Goal: Transaction & Acquisition: Purchase product/service

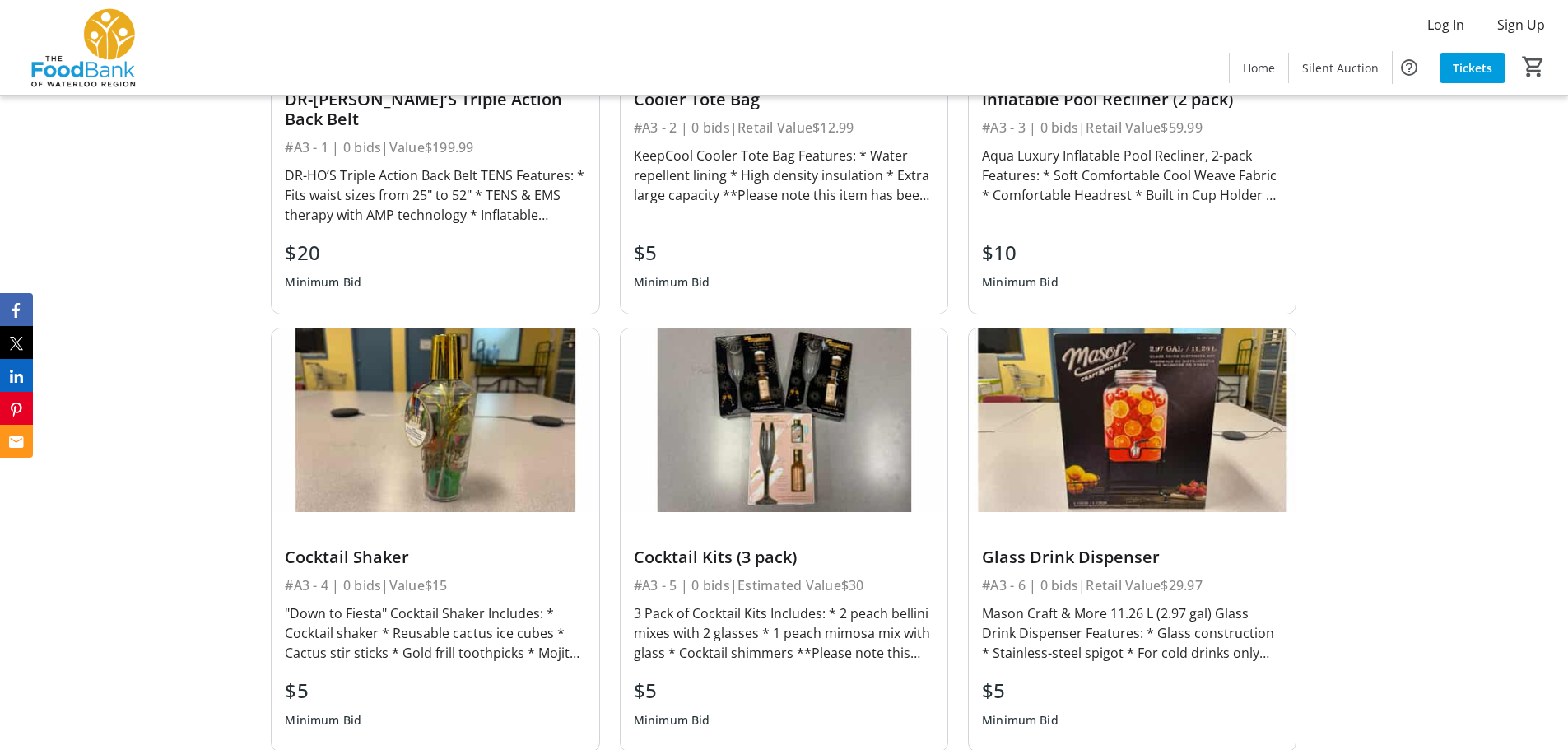
scroll to position [1399, 0]
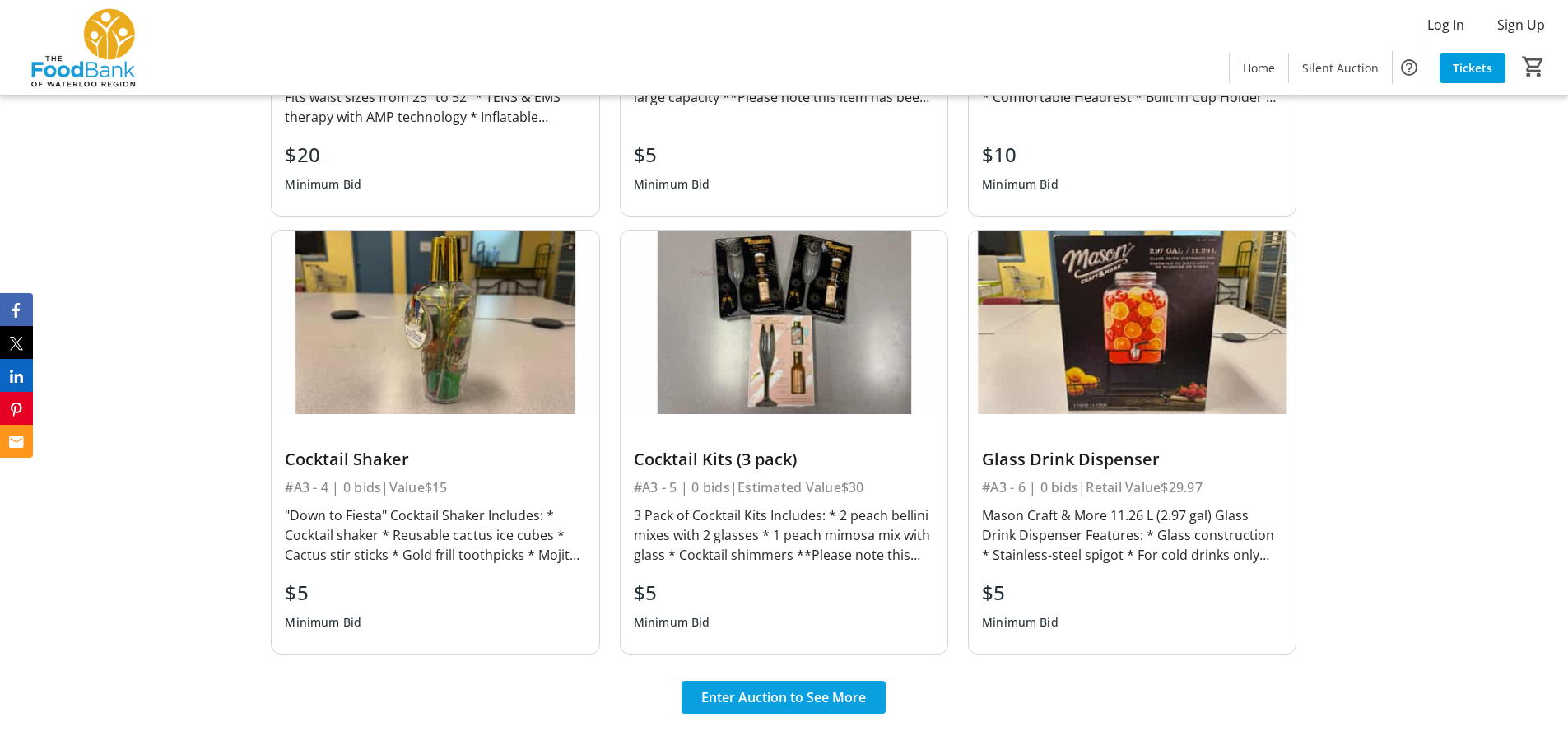
click at [847, 687] on span "Enter Auction to See More" at bounding box center [783, 697] width 164 height 20
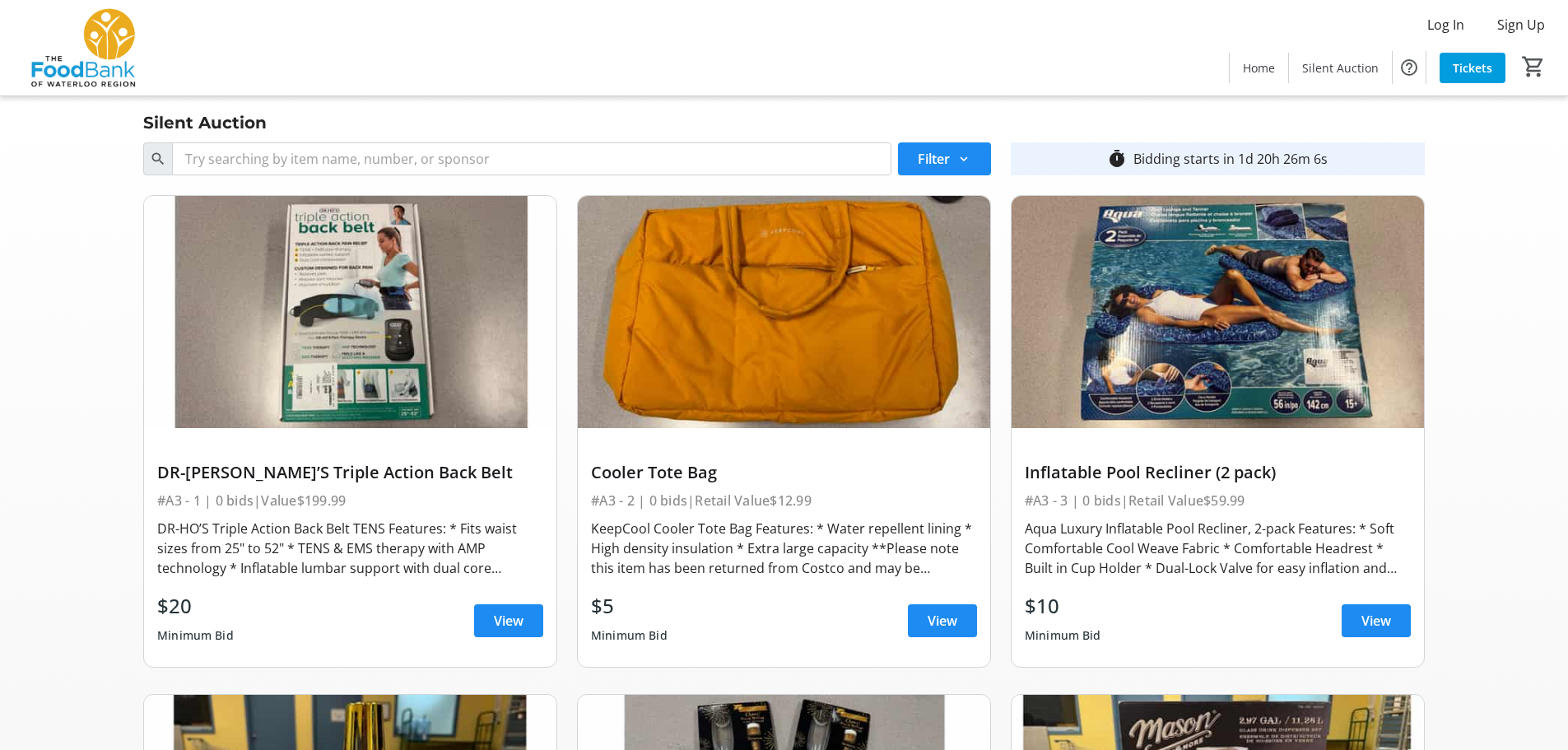
click at [867, 388] on img at bounding box center [784, 312] width 413 height 233
click at [669, 486] on div "Cooler Tote Bag" at bounding box center [784, 472] width 386 height 26
click at [662, 573] on div "KeepCool Cooler Tote Bag Features: * Water repellent lining * High density insu…" at bounding box center [784, 548] width 386 height 59
click at [969, 616] on span at bounding box center [942, 620] width 69 height 39
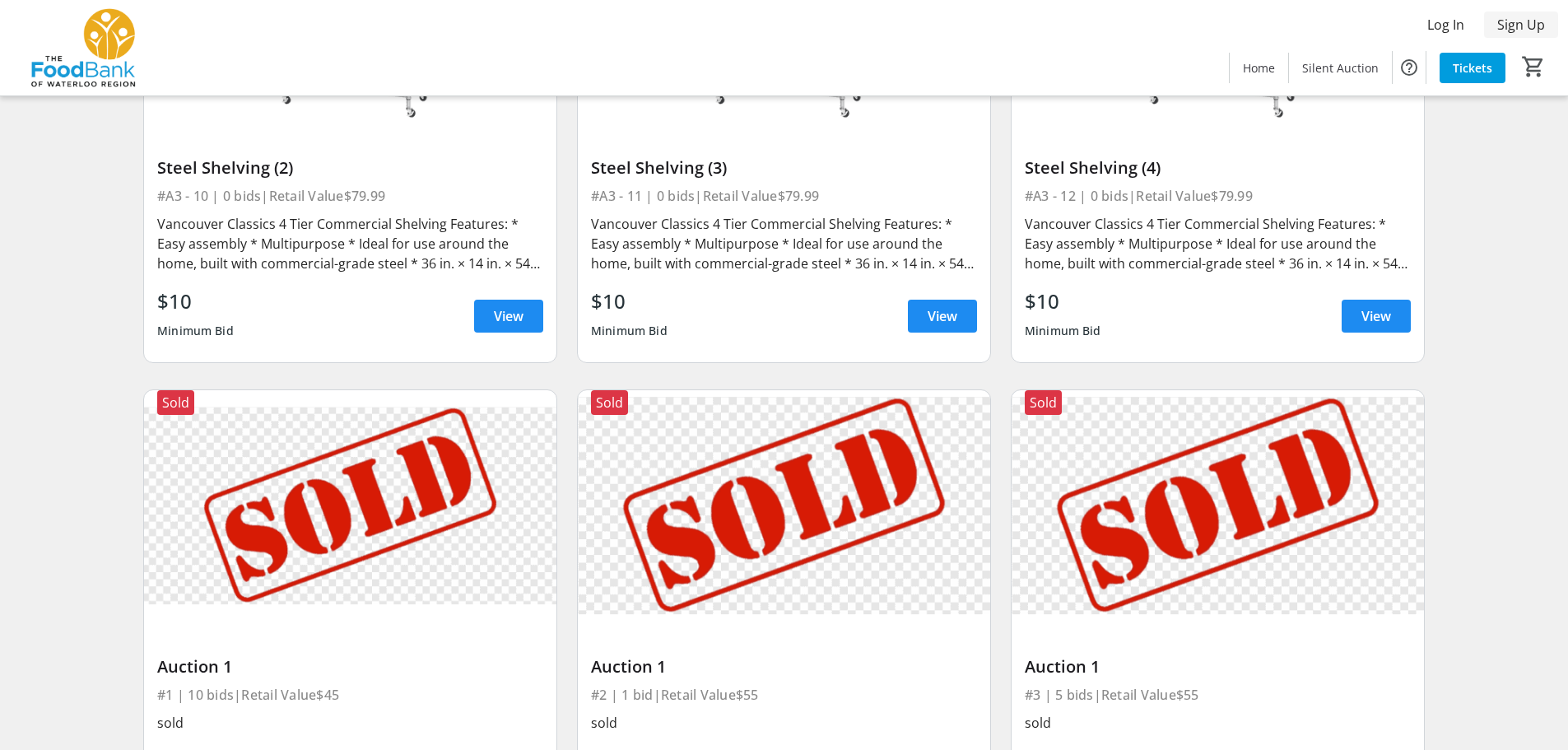
scroll to position [1811, 0]
